Goal: Find specific page/section

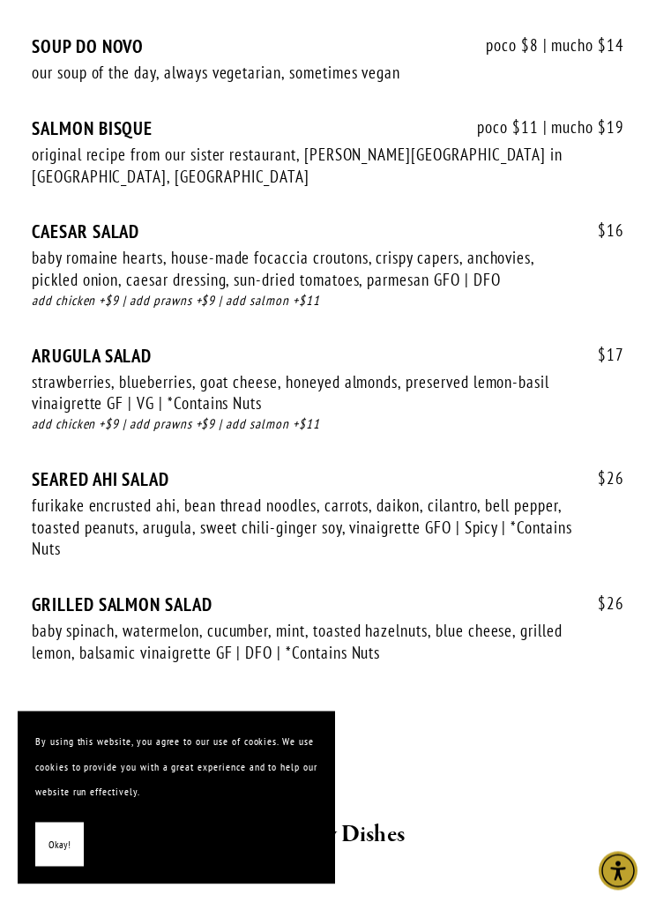
scroll to position [2859, 0]
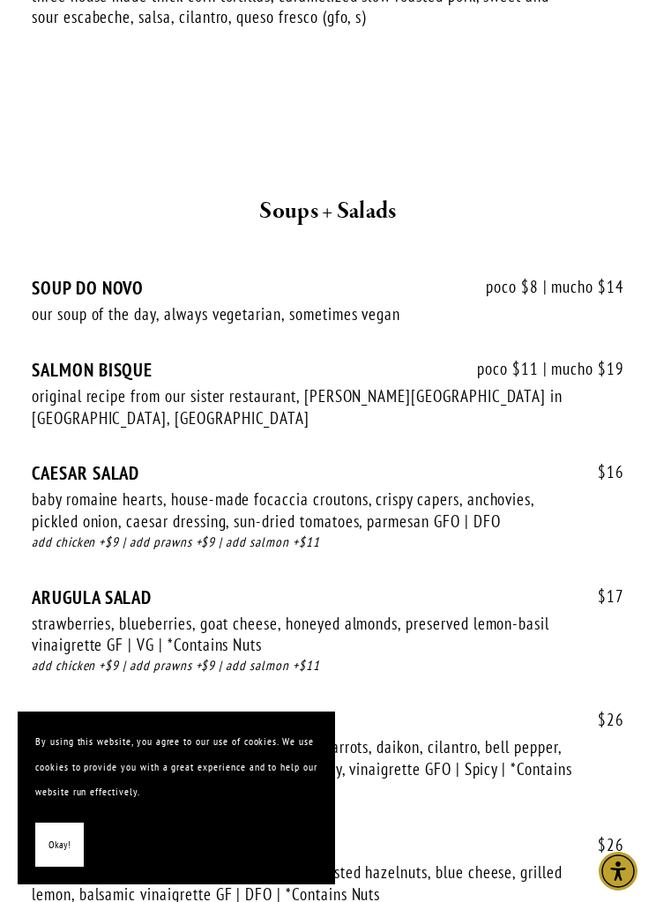
scroll to position [2641, 0]
